Goal: Information Seeking & Learning: Learn about a topic

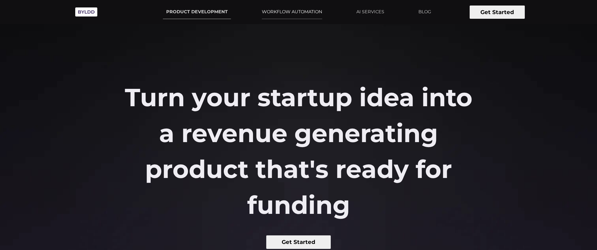
click at [282, 9] on link "WORKFLOW AUTOMATION" at bounding box center [291, 12] width 67 height 14
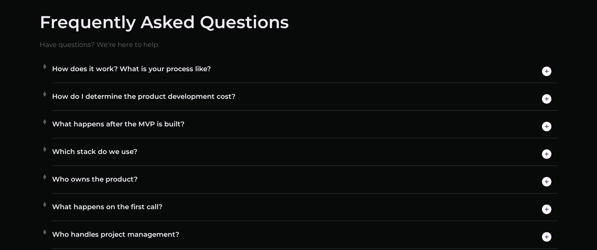
scroll to position [3151, 0]
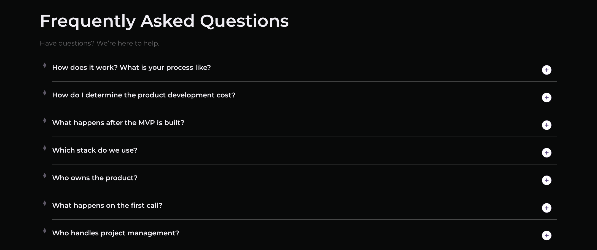
click at [545, 69] on img at bounding box center [546, 70] width 14 height 14
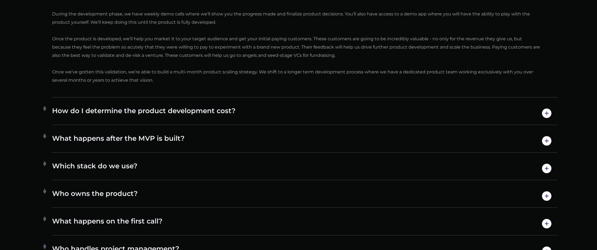
scroll to position [3353, 0]
click at [271, 113] on h4 "How do I determine the product development cost?" at bounding box center [304, 113] width 505 height 14
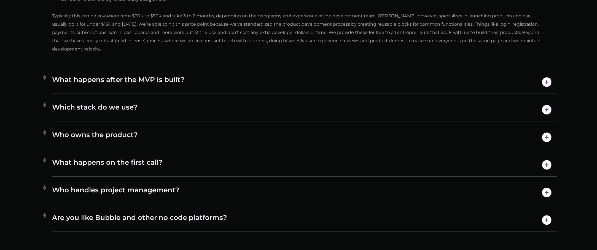
scroll to position [3332, 0]
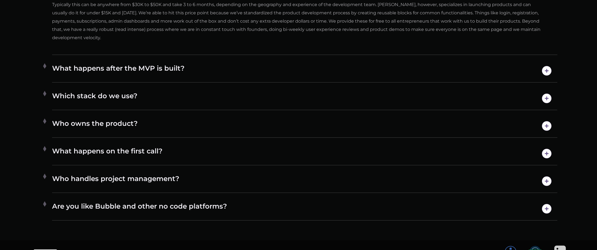
click at [299, 97] on h4 "Which stack do we use?" at bounding box center [304, 98] width 505 height 14
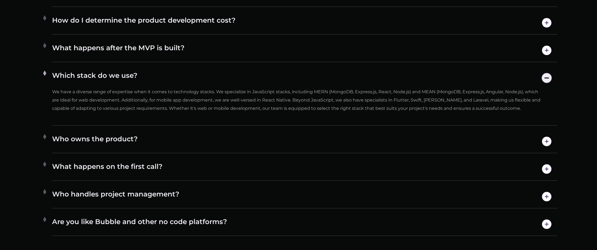
scroll to position [3252, 0]
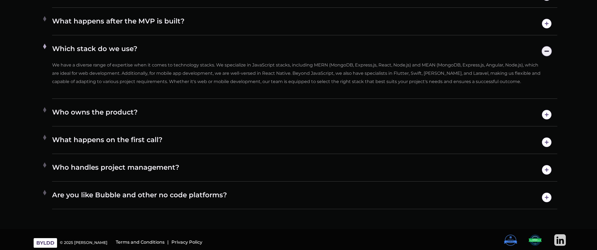
click at [263, 137] on h4 "What happens on the first call?" at bounding box center [304, 142] width 505 height 14
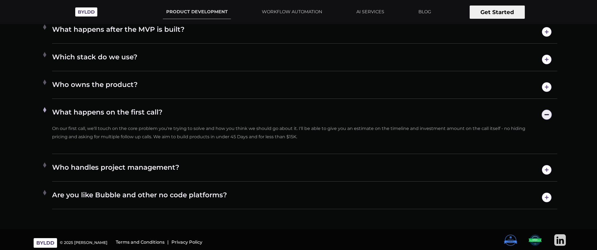
click at [184, 165] on h4 "Who handles project management?" at bounding box center [304, 170] width 505 height 14
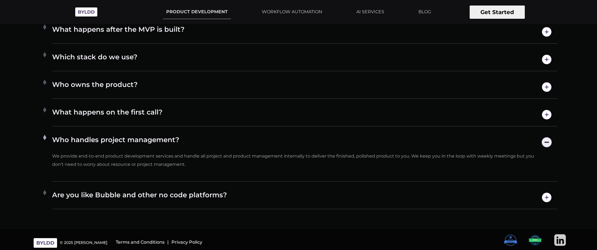
click at [221, 194] on h4 "Are you like Bubble and other no code platforms?" at bounding box center [304, 197] width 505 height 14
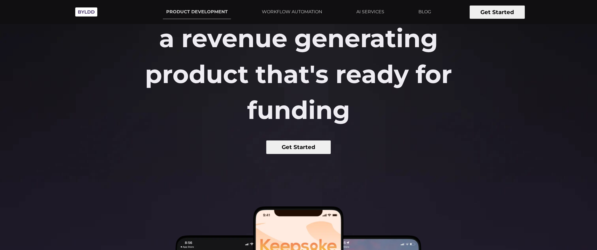
scroll to position [0, 0]
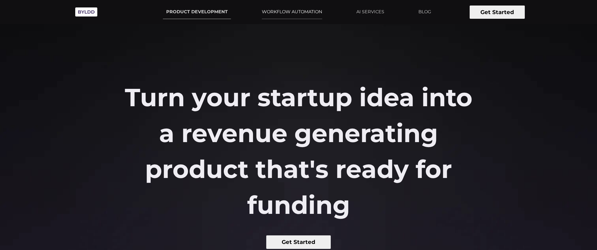
click at [302, 12] on link "WORKFLOW AUTOMATION" at bounding box center [291, 12] width 67 height 14
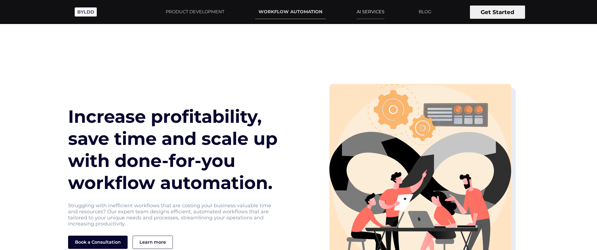
click at [372, 12] on link "AI SERVICES" at bounding box center [370, 12] width 34 height 14
click at [80, 11] on img at bounding box center [86, 11] width 28 height 15
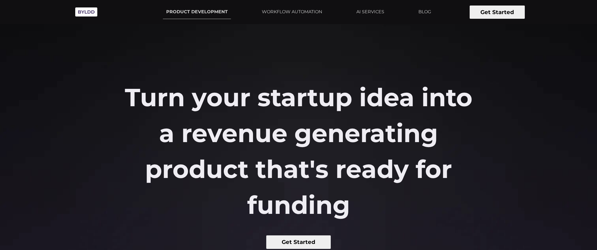
click at [81, 105] on div "Turn your startup idea into a revenue generating product that's ready for fundi…" at bounding box center [298, 163] width 597 height 169
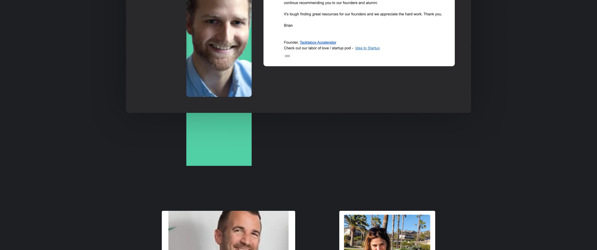
scroll to position [1256, 0]
